Goal: Task Accomplishment & Management: Manage account settings

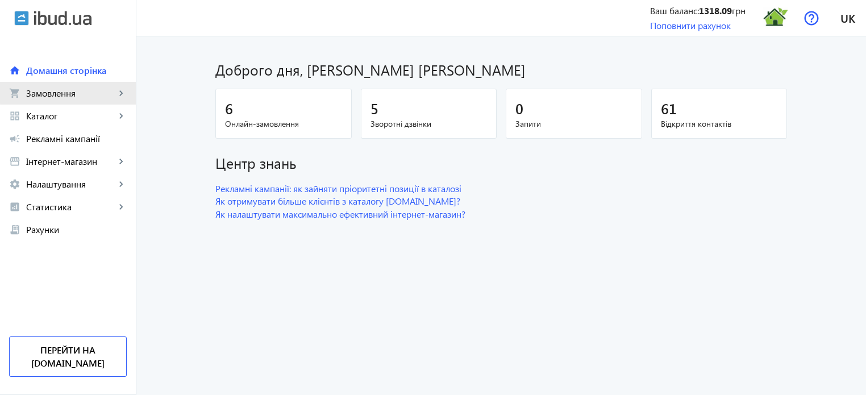
click at [103, 89] on span "Замовлення" at bounding box center [70, 92] width 89 height 11
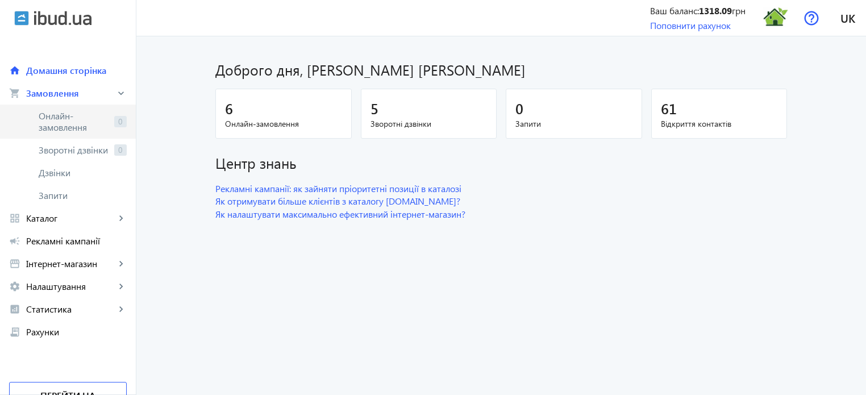
click at [77, 116] on span "Онлайн-замовлення" at bounding box center [74, 121] width 71 height 23
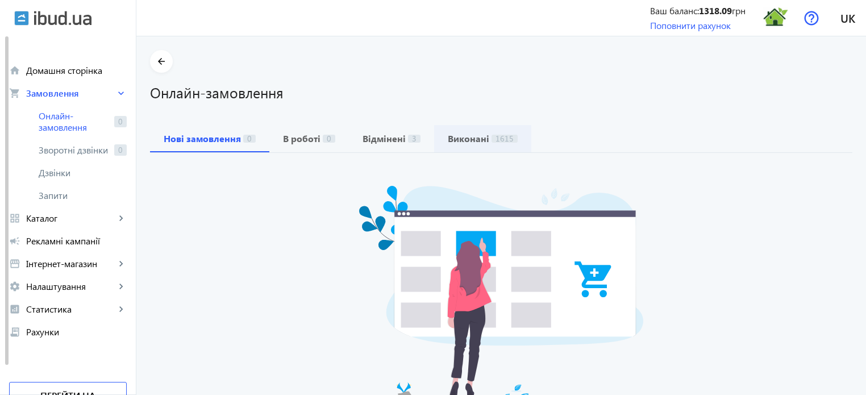
click at [478, 136] on b "Виконані" at bounding box center [468, 138] width 41 height 9
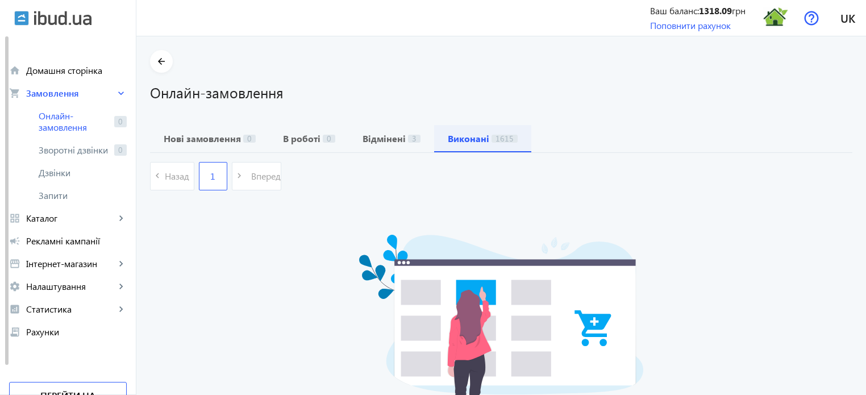
click at [456, 141] on b "Виконані" at bounding box center [468, 138] width 41 height 9
click at [210, 174] on div "1" at bounding box center [213, 176] width 28 height 28
click at [209, 139] on b "Нові замовлення" at bounding box center [202, 138] width 77 height 9
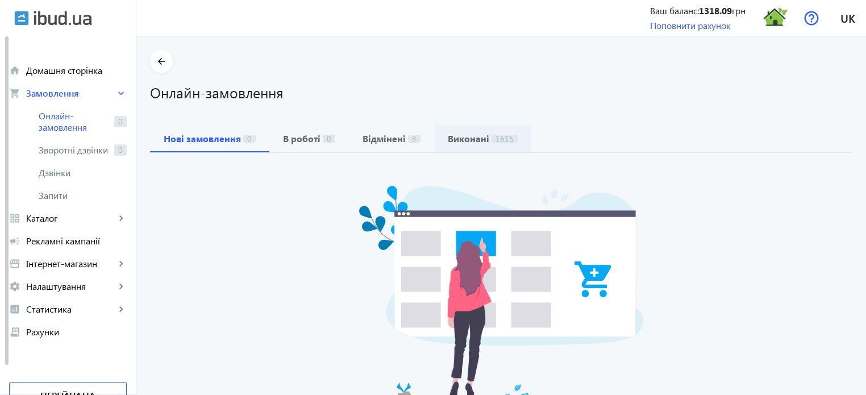
click at [469, 139] on b "Виконані" at bounding box center [468, 138] width 41 height 9
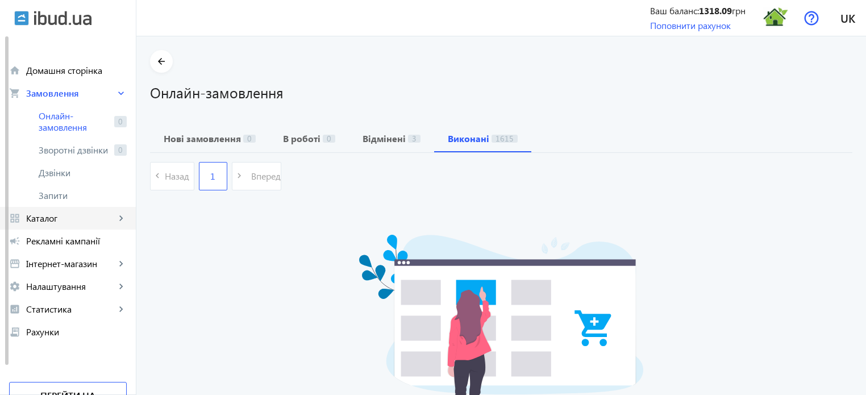
click at [59, 220] on span "Каталог" at bounding box center [70, 217] width 89 height 11
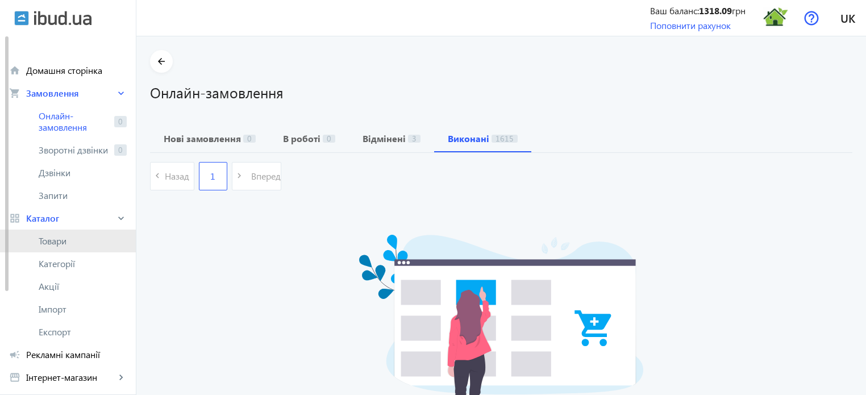
click at [59, 243] on span "Товари" at bounding box center [83, 240] width 88 height 11
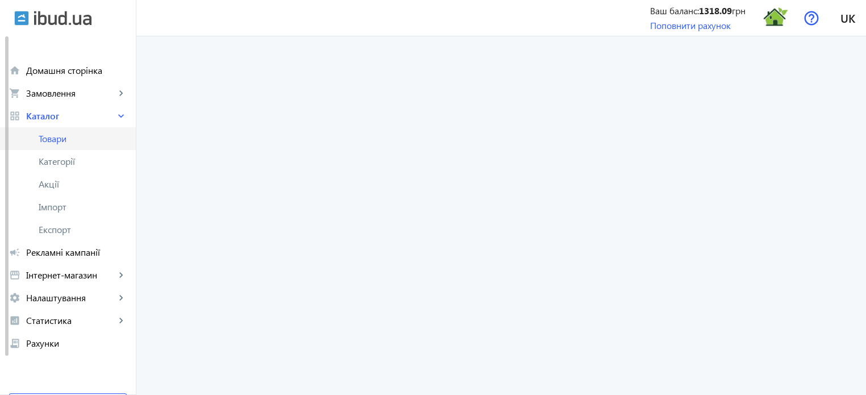
click at [58, 138] on span "Товари" at bounding box center [83, 138] width 88 height 11
